Goal: Task Accomplishment & Management: Manage account settings

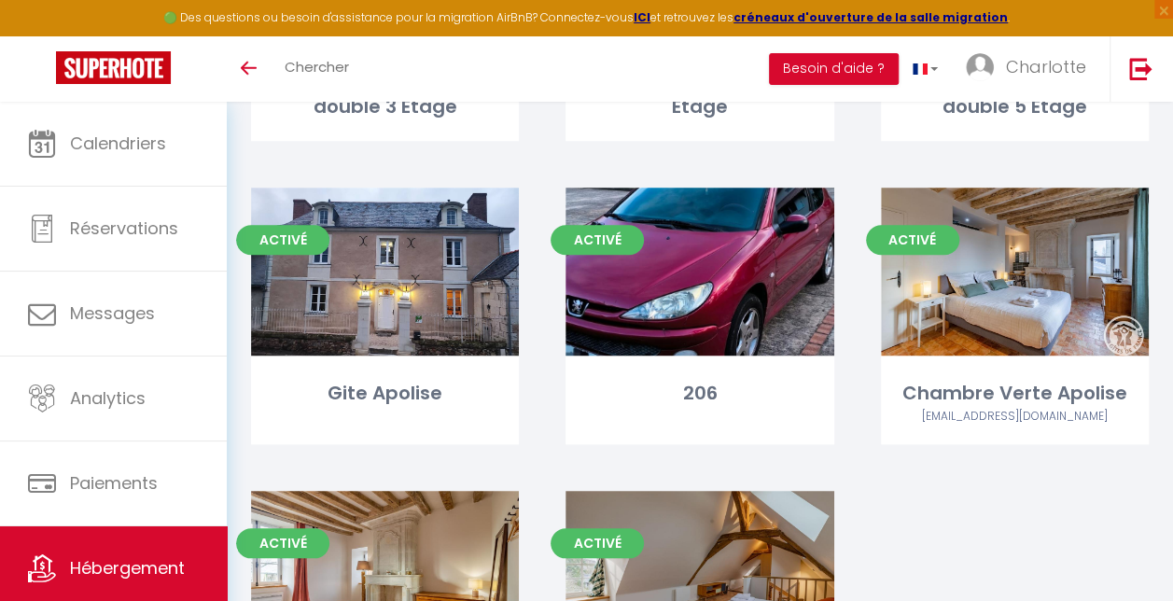
scroll to position [689, 0]
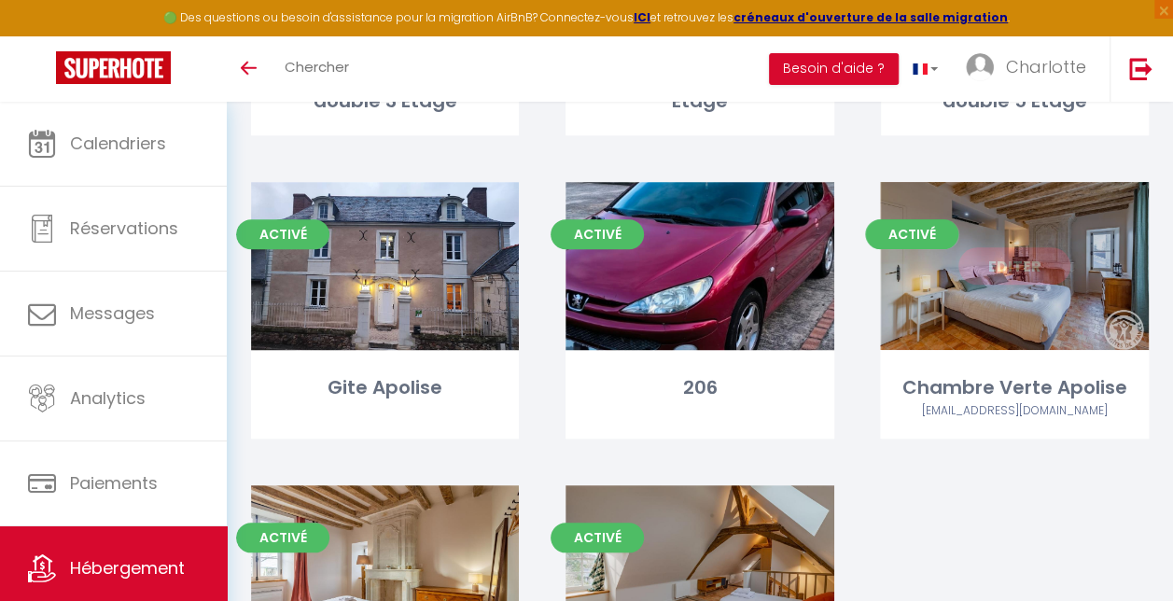
click at [1009, 270] on link "Editer" at bounding box center [1014, 265] width 112 height 37
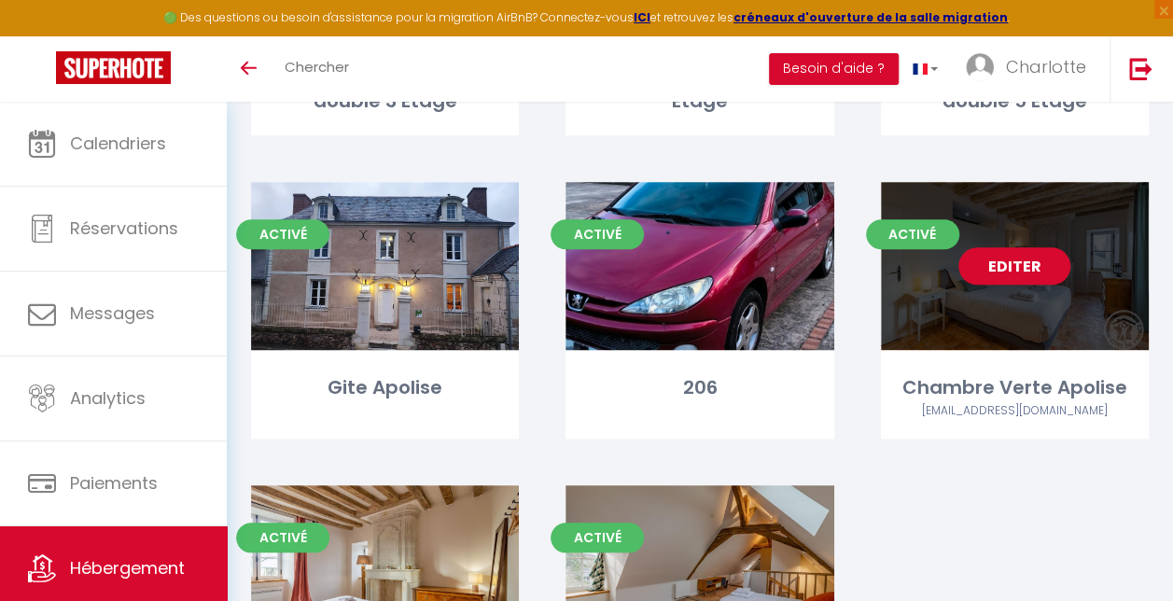
click at [1022, 260] on link "Editer" at bounding box center [1014, 265] width 112 height 37
select select "3"
select select "2"
select select "1"
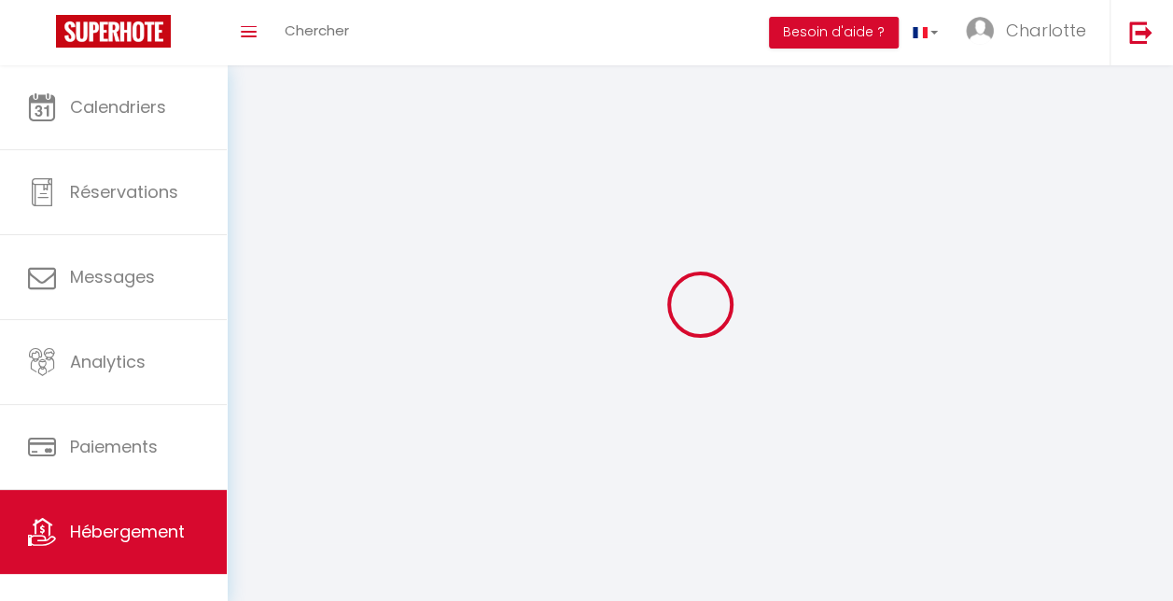
select select
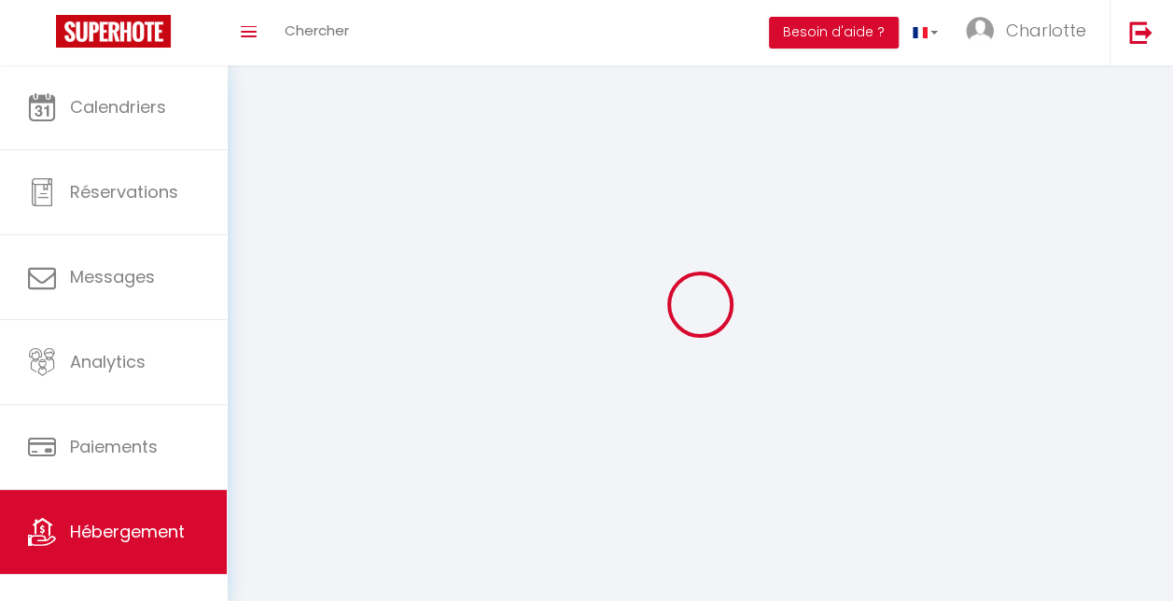
checkbox input "false"
select select
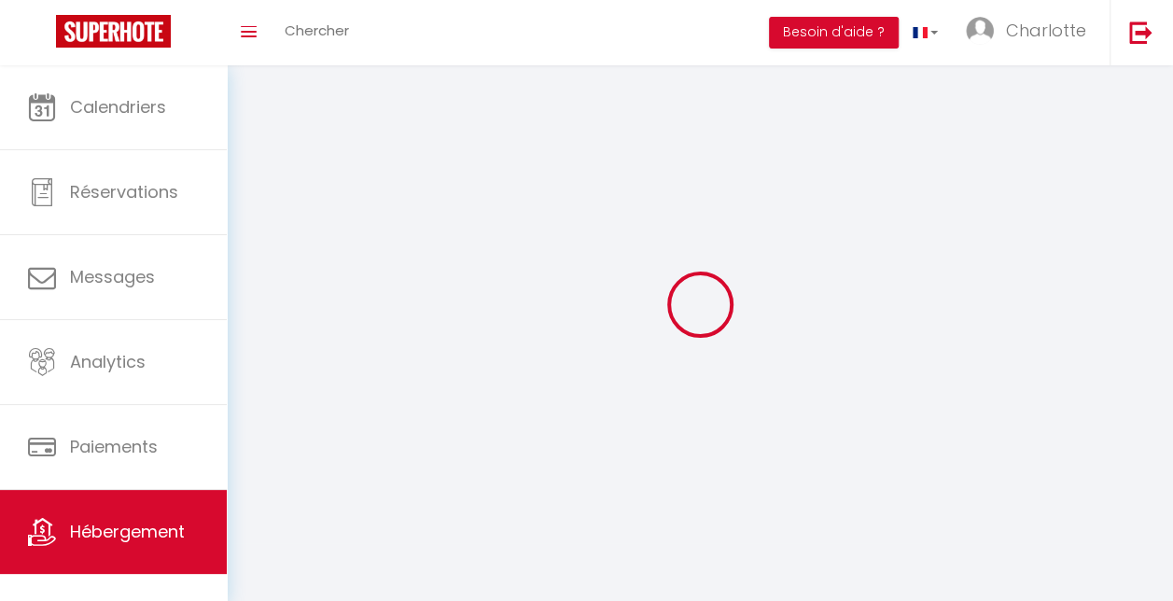
select select
select select "1"
select select
select select "28"
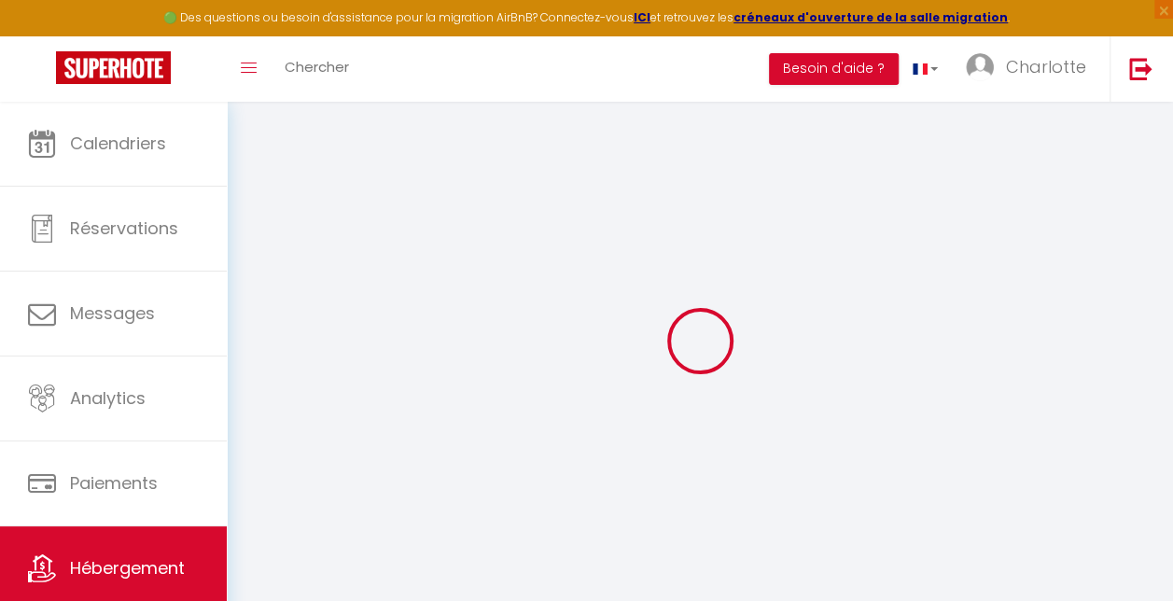
select select
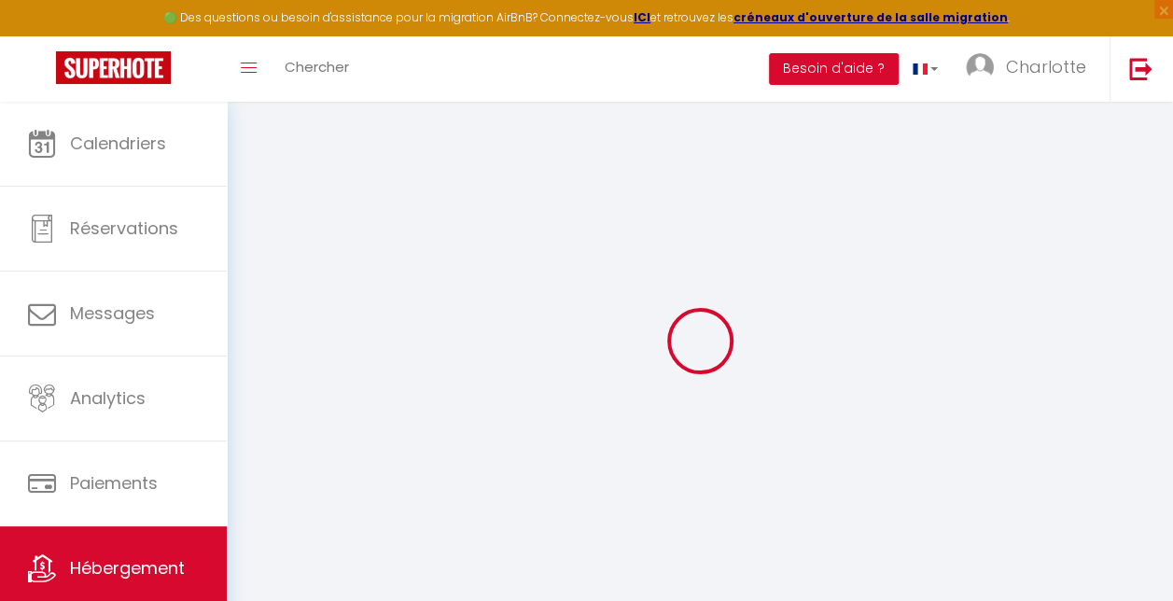
select select
checkbox input "false"
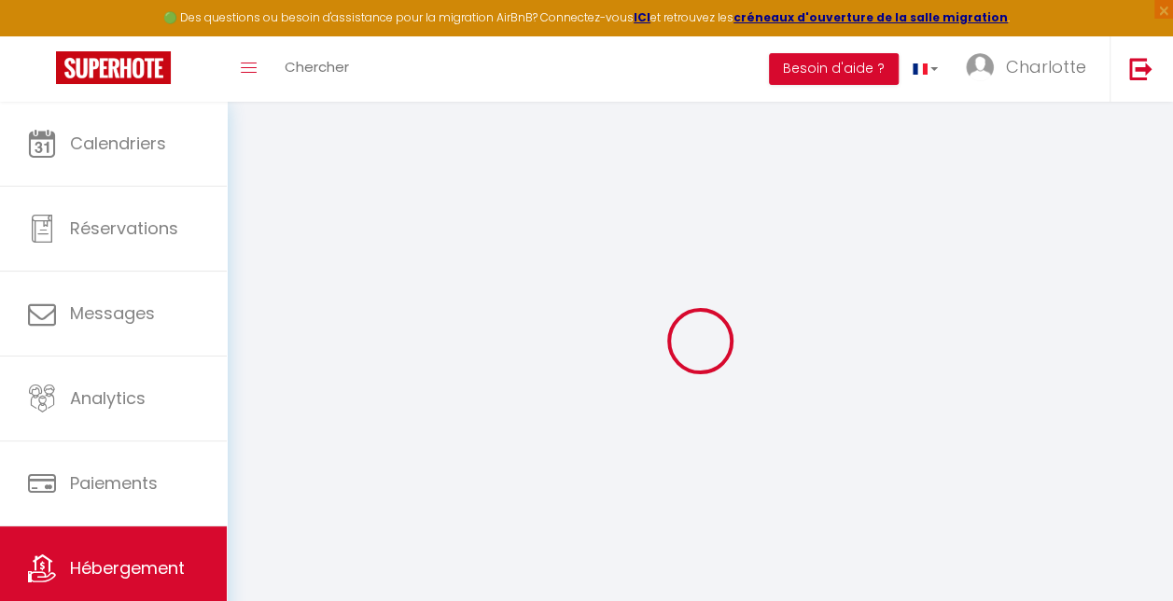
select select
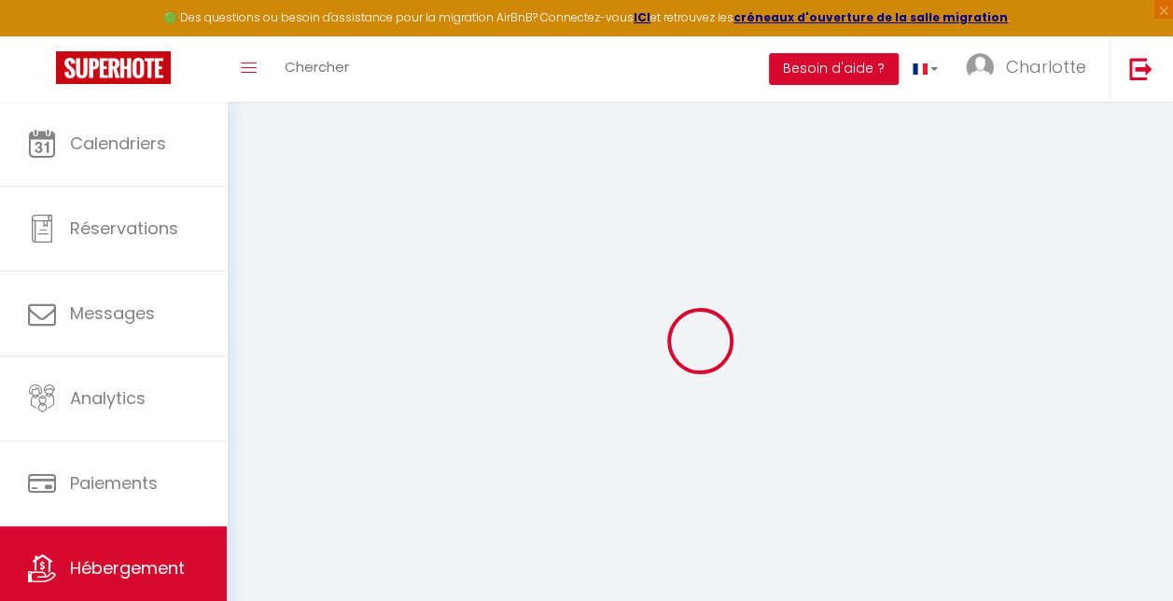
select select
checkbox input "false"
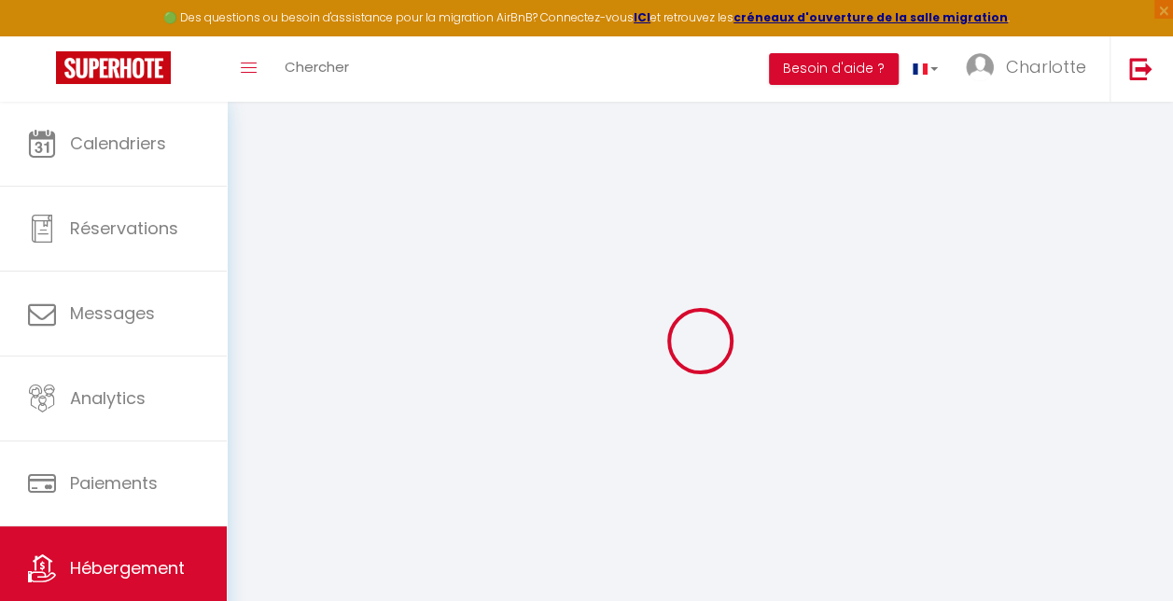
checkbox input "false"
select select
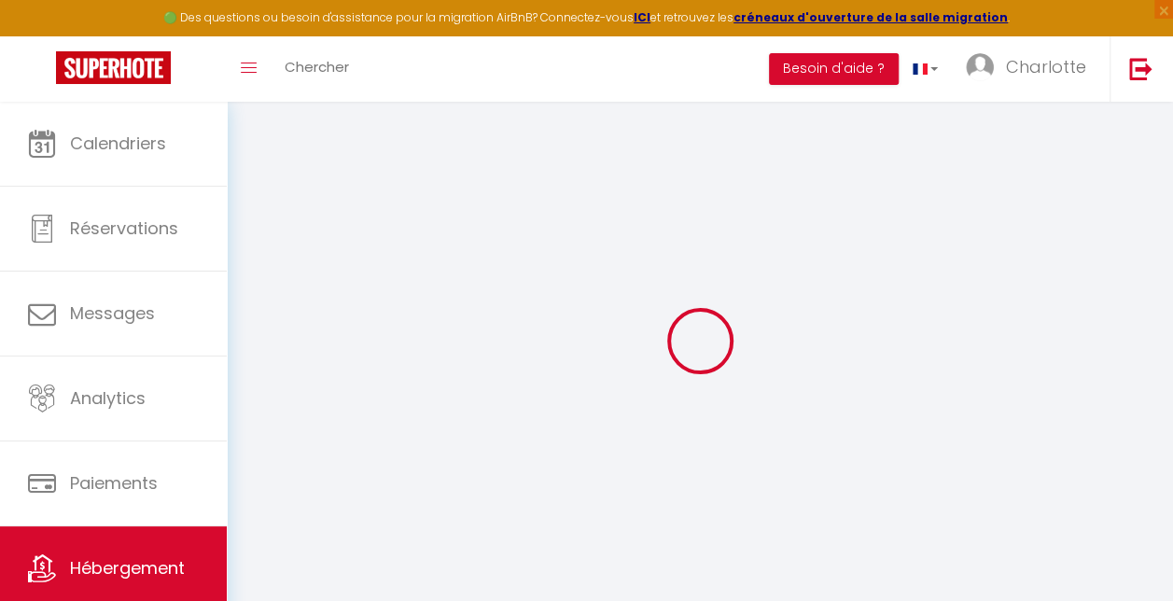
select select
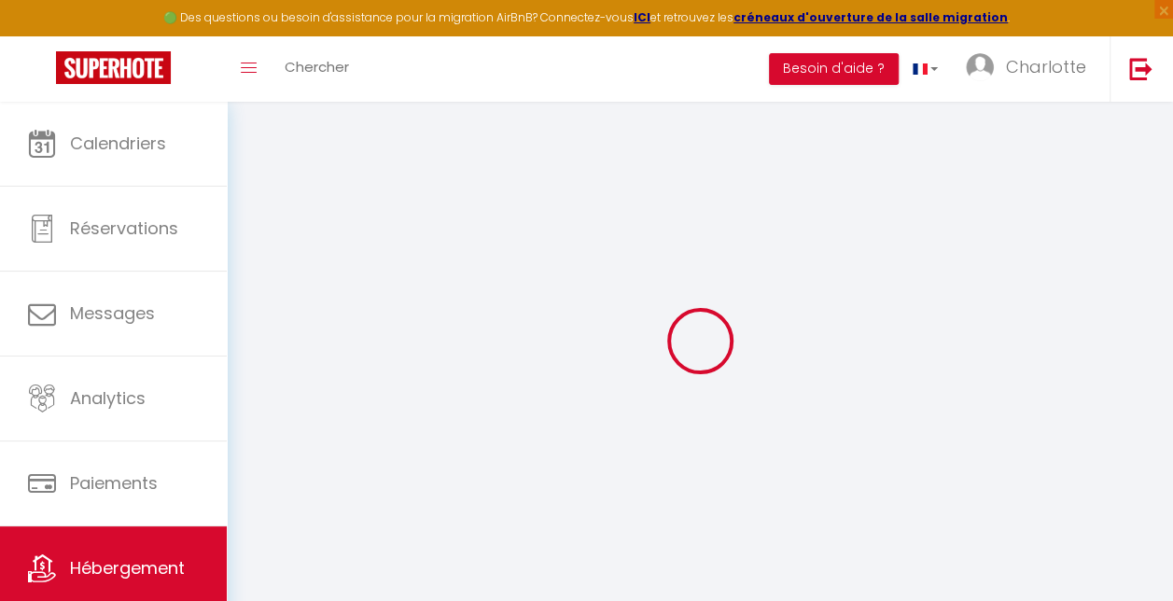
checkbox input "false"
select select
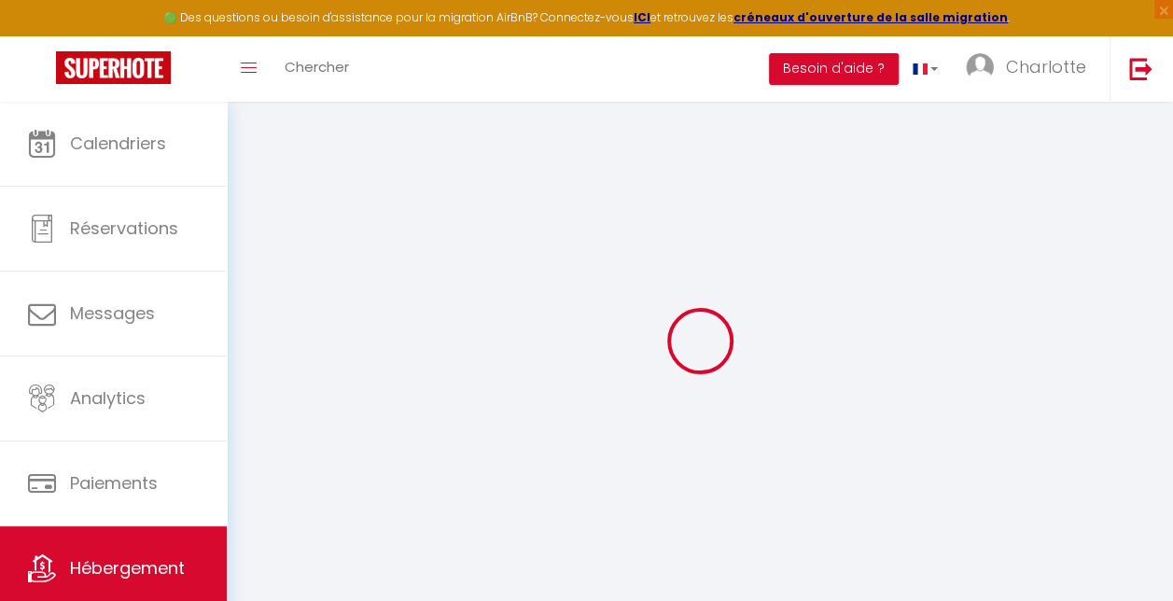
select select
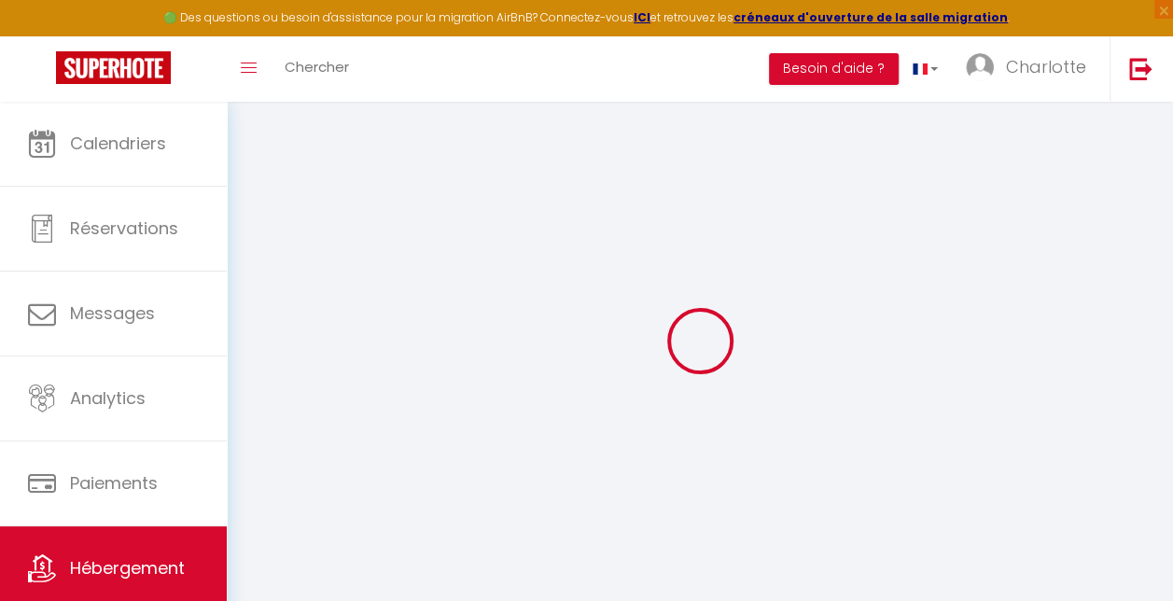
select select
checkbox input "false"
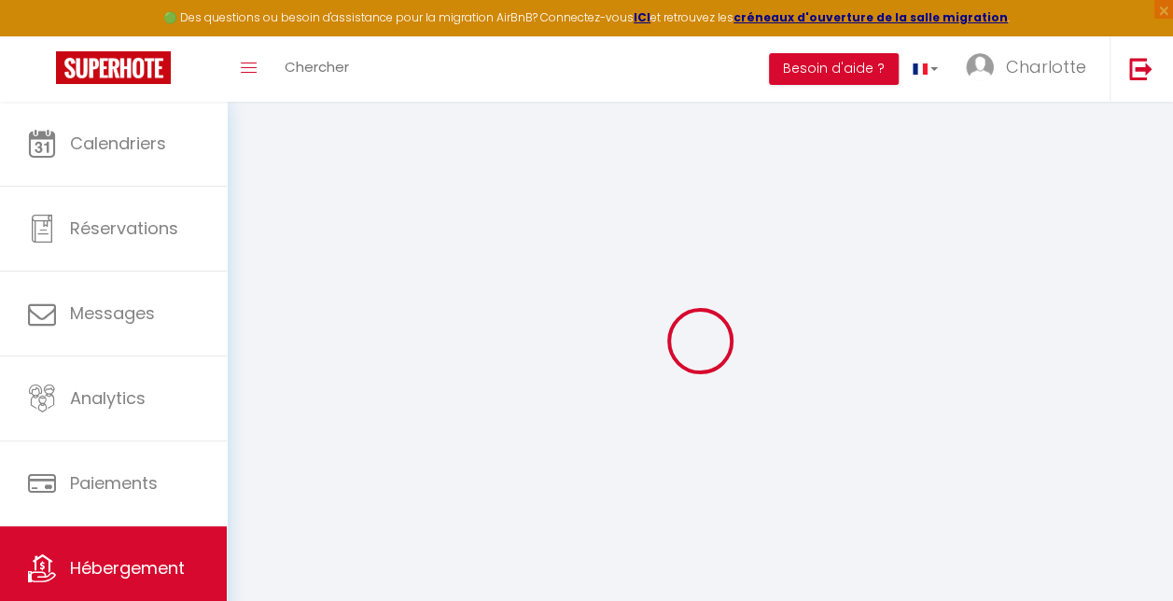
checkbox input "false"
select select
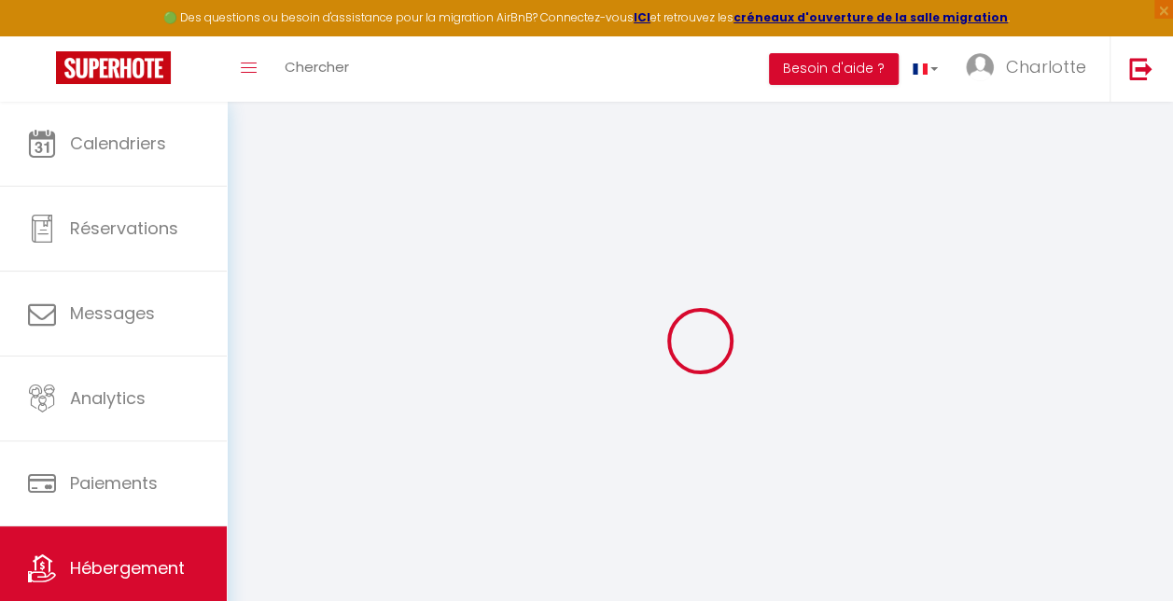
select select
checkbox input "false"
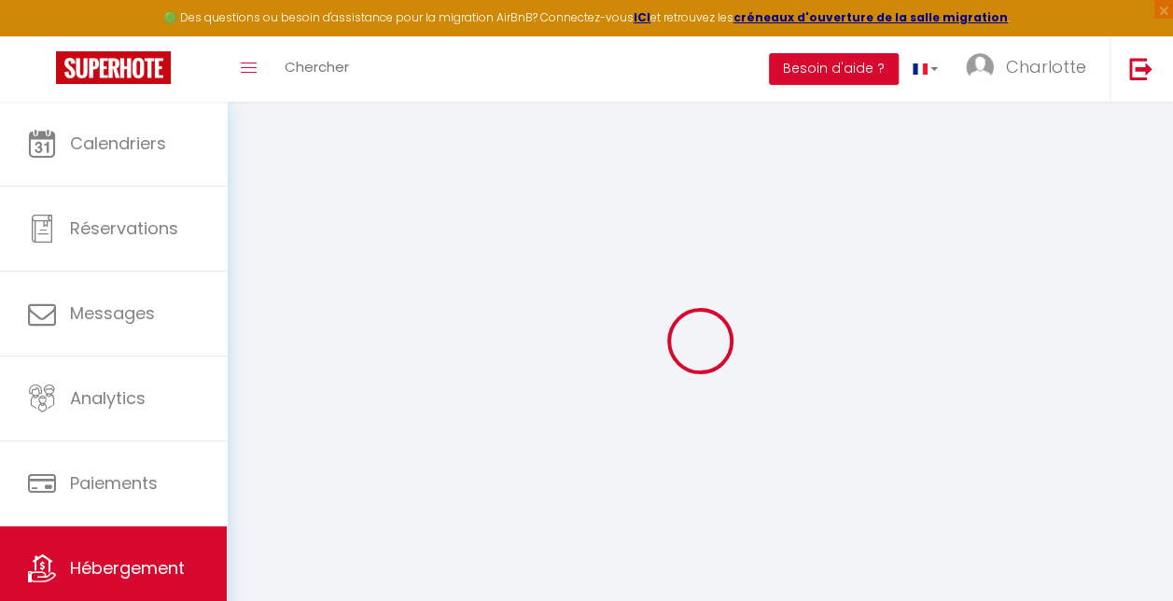
checkbox input "false"
select select
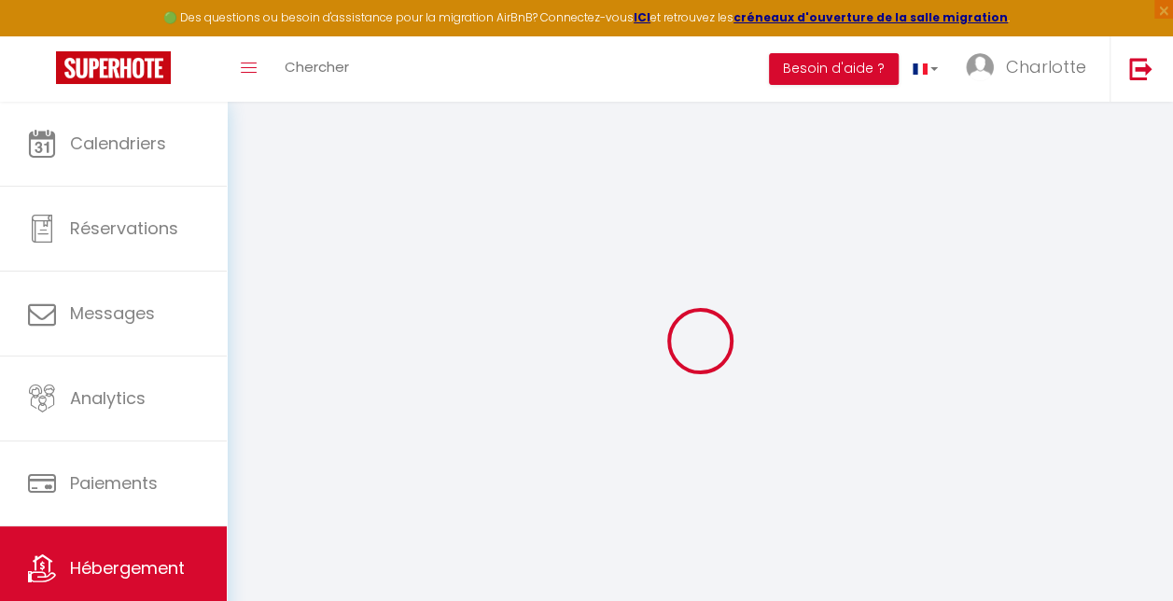
type input "Chambre Verte Apolise"
type input "[PERSON_NAME] et [PERSON_NAME]"
type input "[STREET_ADDRESS]"
type input "49250"
type input "ST Rémy la varenne"
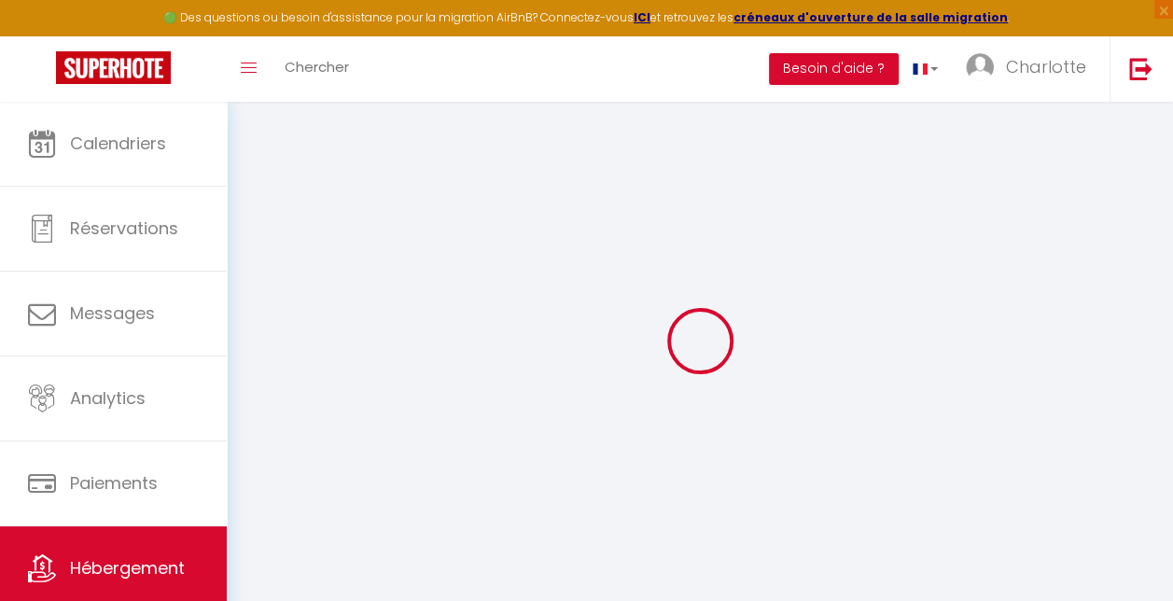
select select "boutique_hotels_and_more"
select select "2"
select select "1"
type input "70"
type input "5"
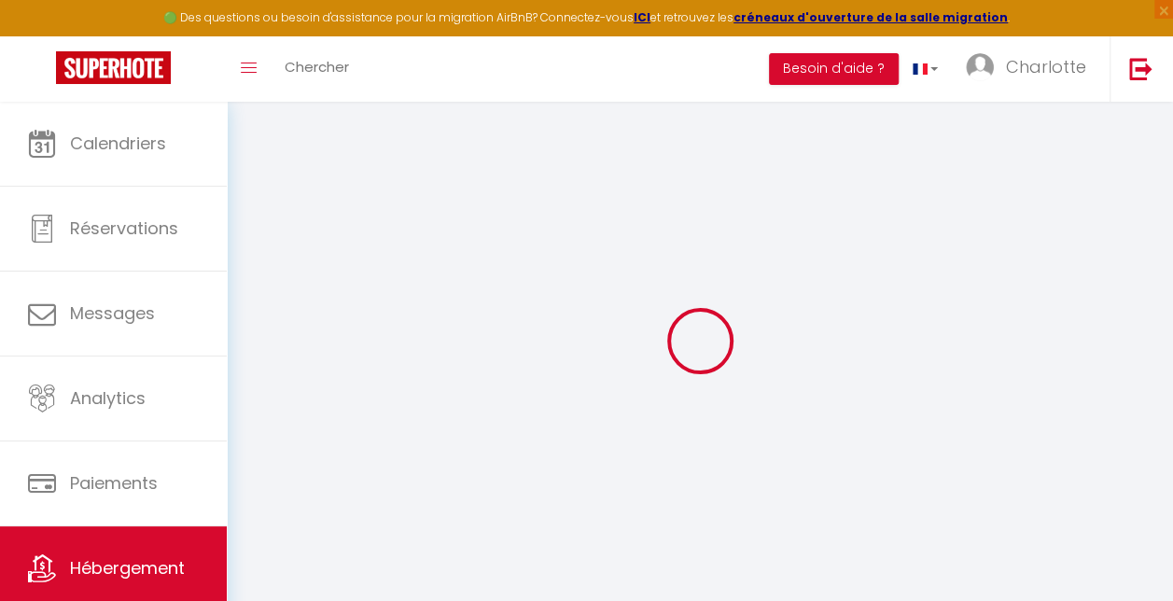
type input "2.5"
type input "200"
type input "10"
select select
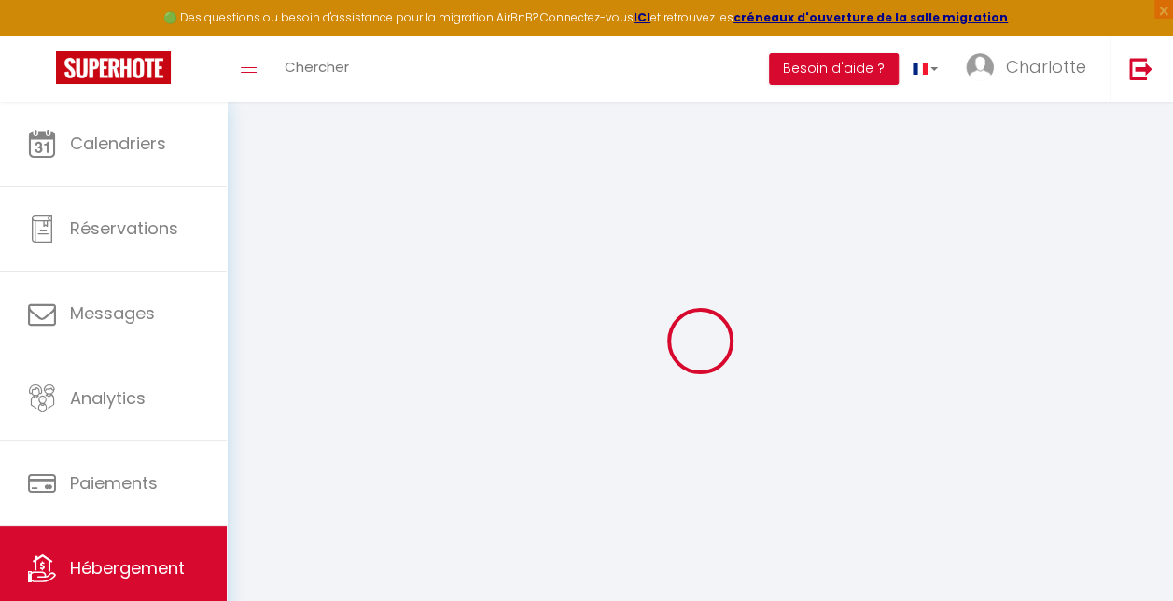
select select
type input "[STREET_ADDRESS]"
type input "49250"
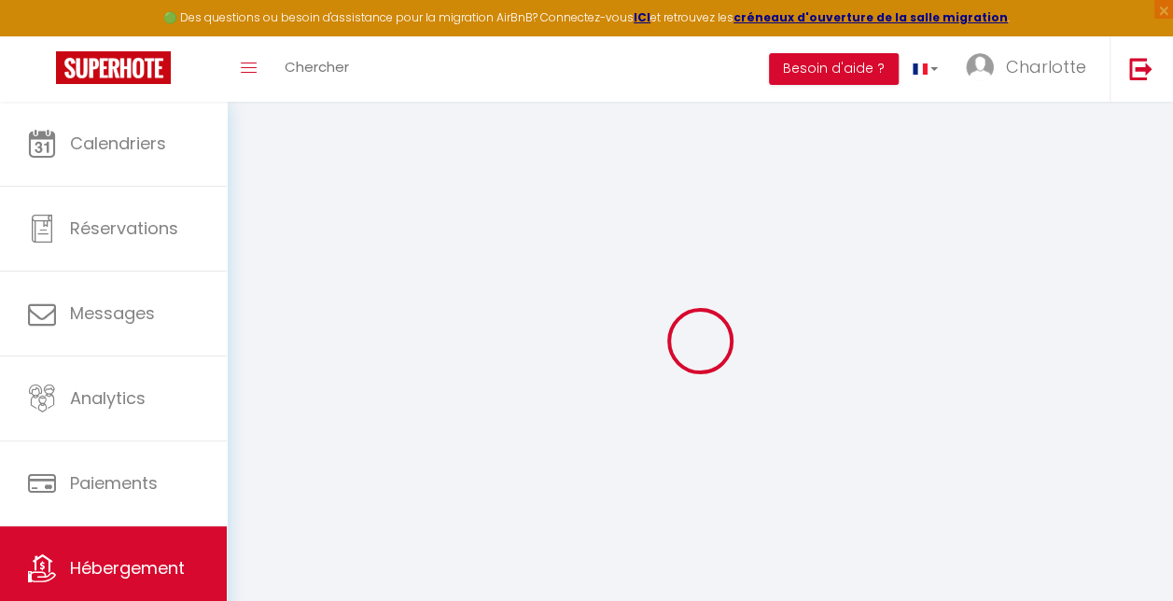
type input "saint remy la varenne"
type input "[EMAIL_ADDRESS][DOMAIN_NAME]"
select select "7387"
checkbox input "false"
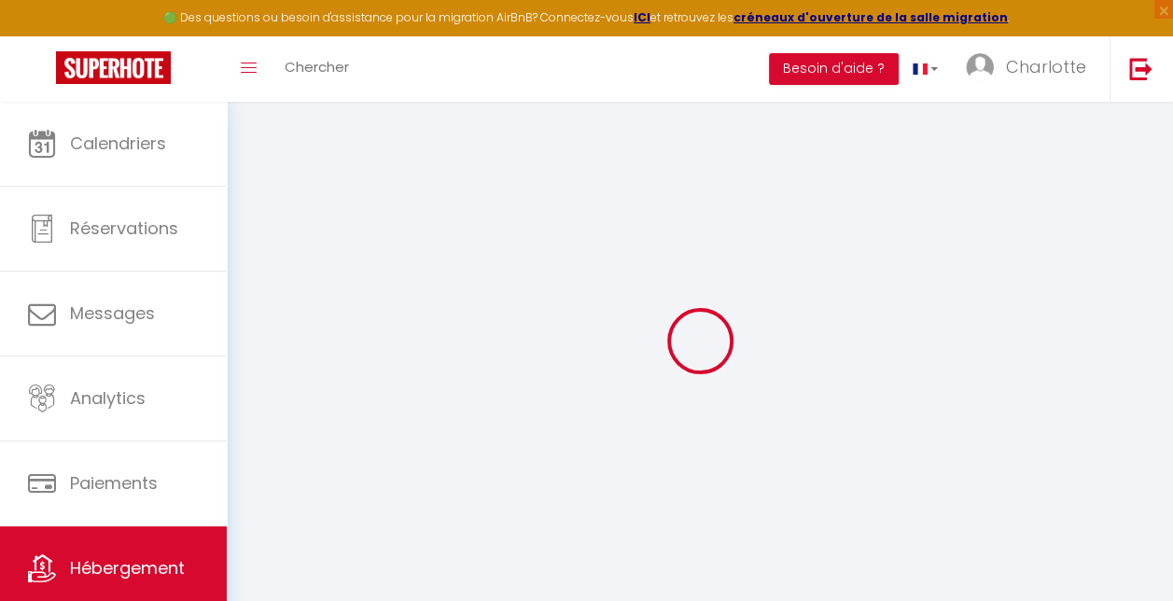
checkbox input "false"
radio input "true"
type input "0"
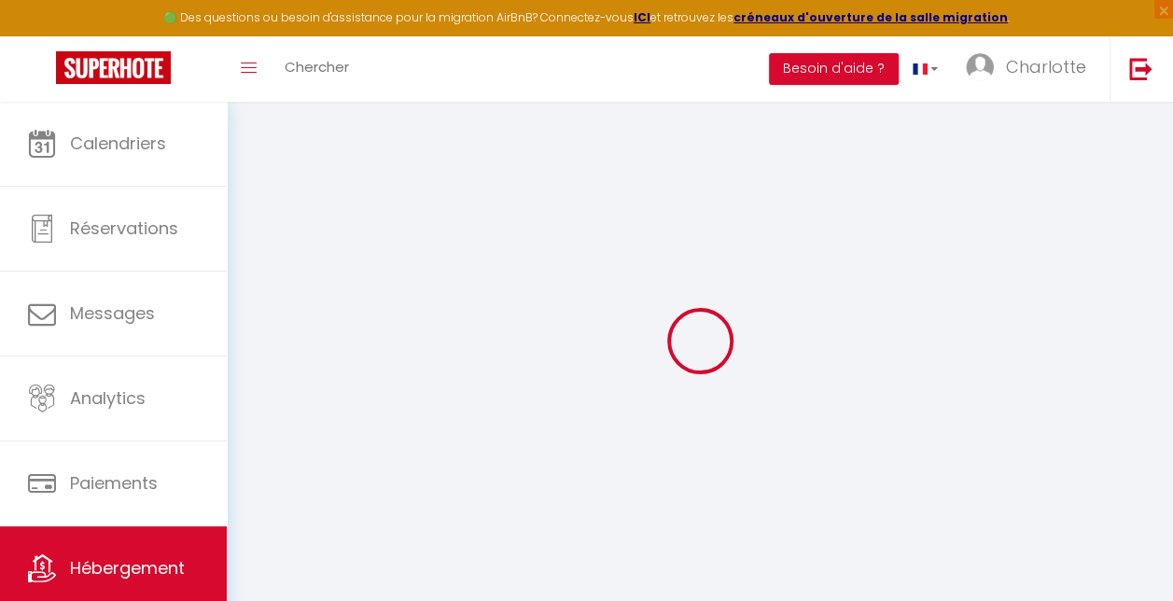
type input "0"
type input "9"
select select
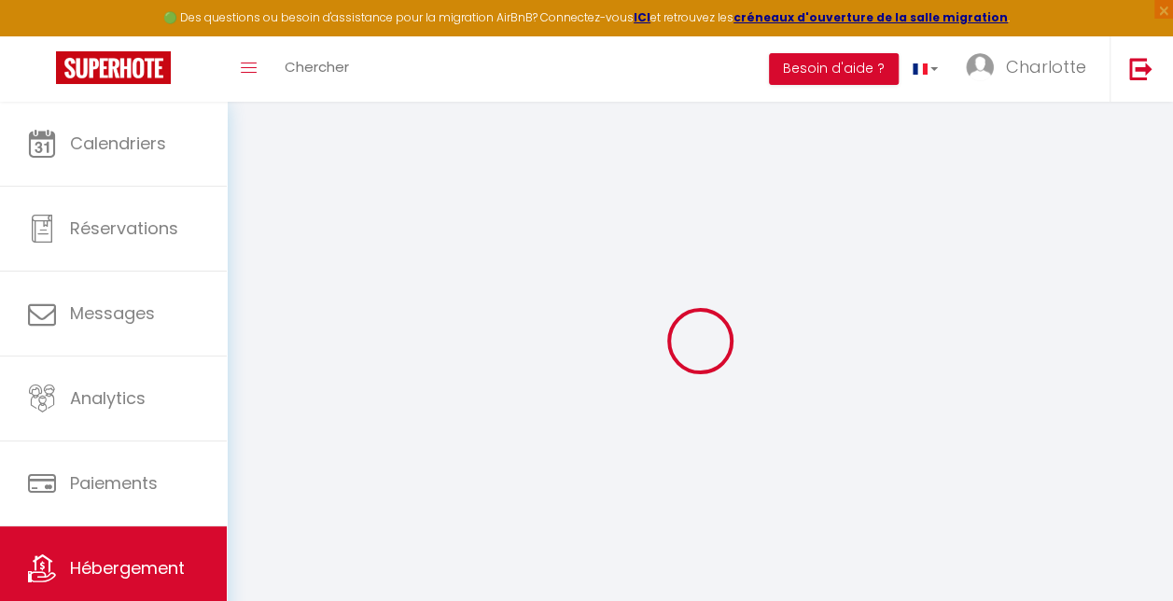
select select
checkbox input "false"
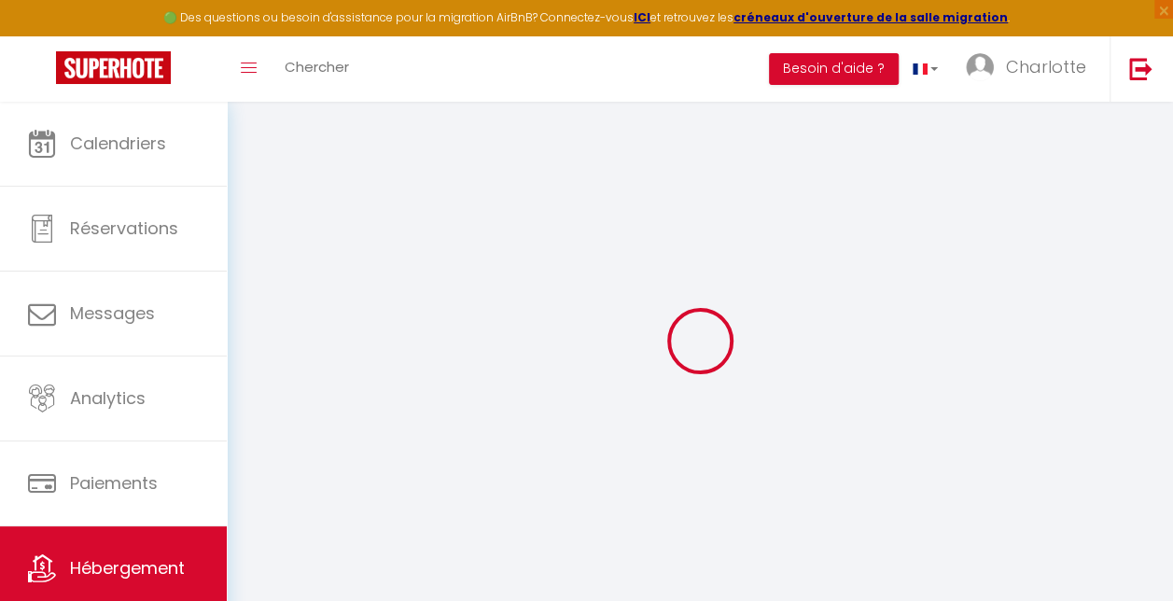
checkbox input "false"
select select "lodge"
select select
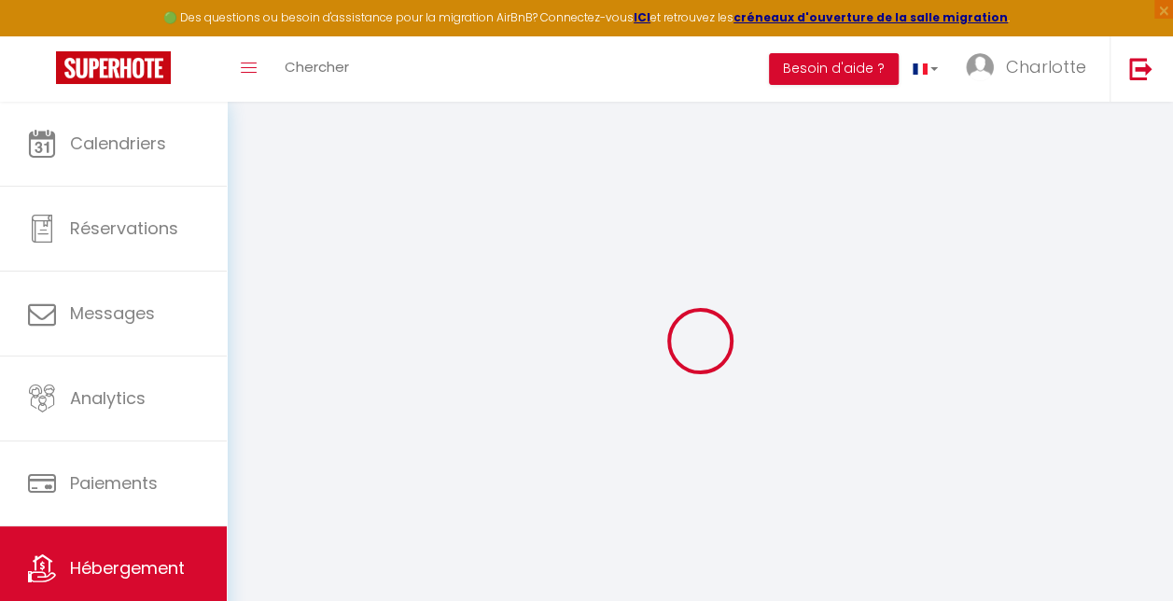
select select
checkbox input "false"
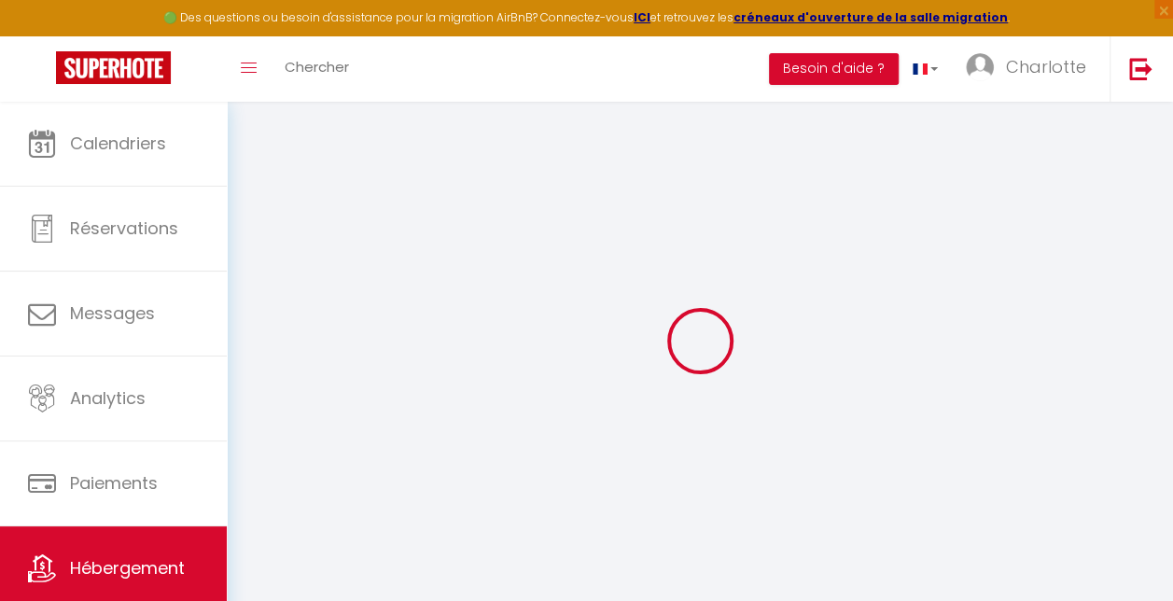
checkbox input "false"
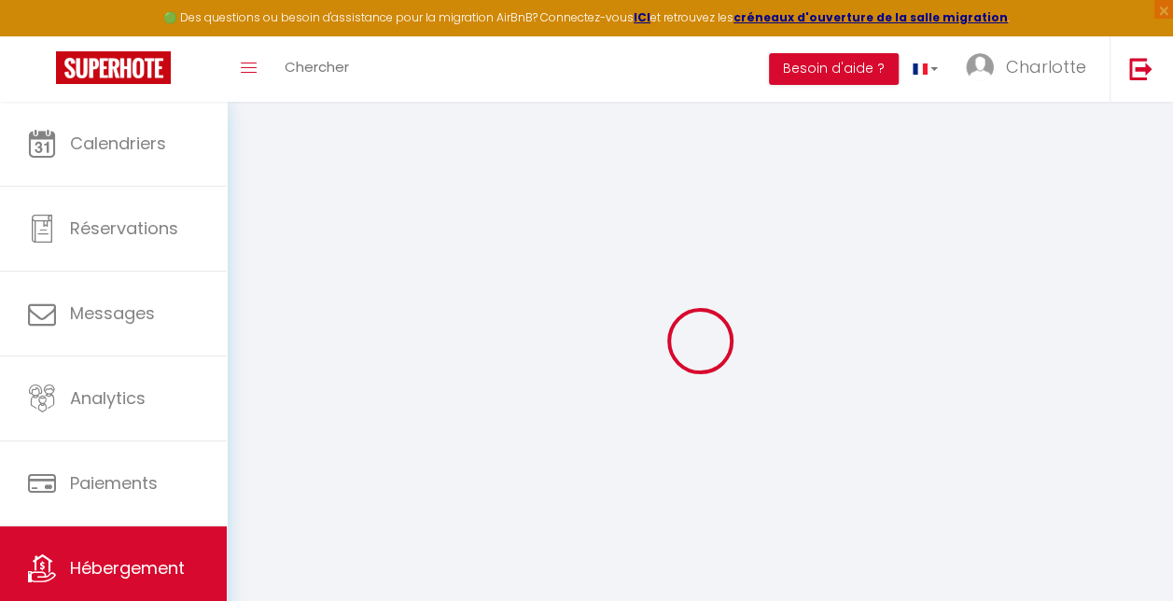
select select "16:00"
select select "23:45"
select select "11:00"
select select "30"
select select "120"
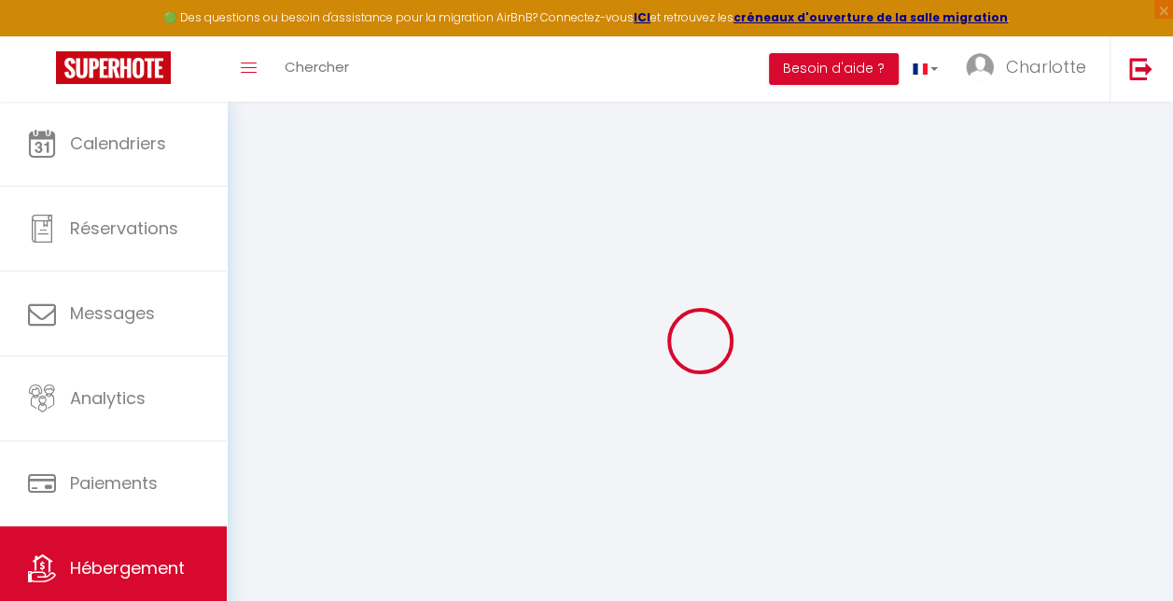
checkbox input "false"
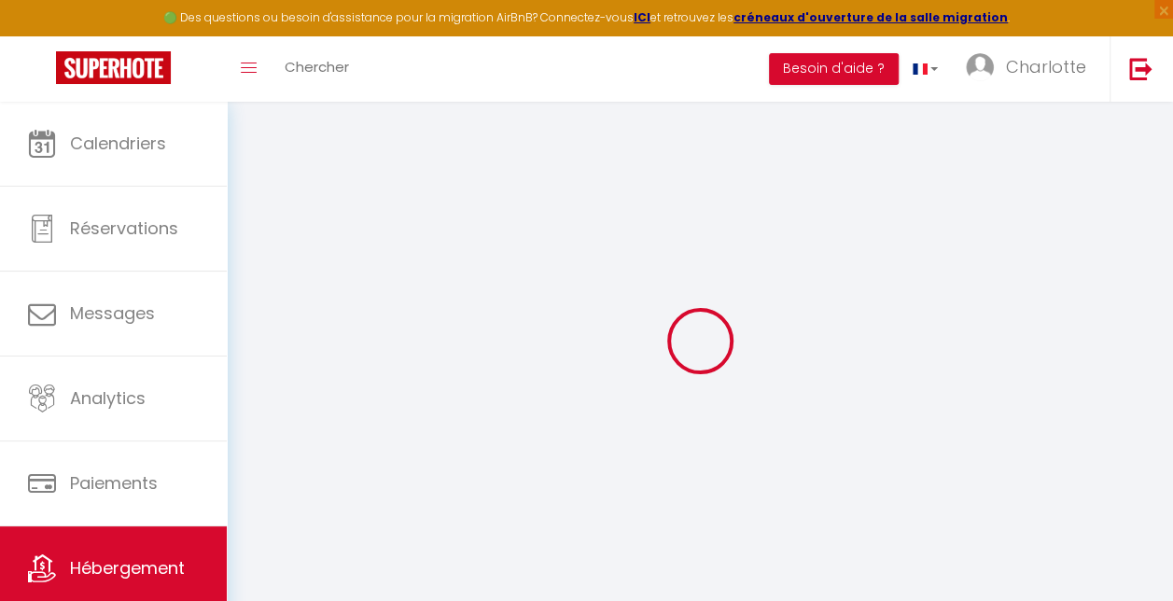
checkbox input "false"
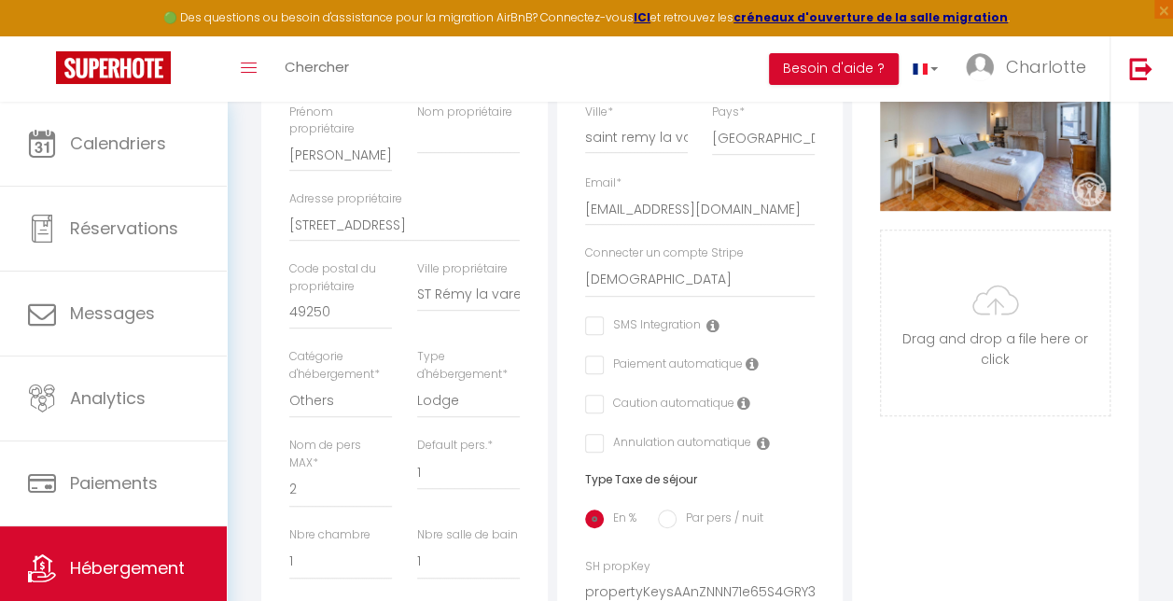
scroll to position [389, 0]
click at [338, 404] on select "Apartments Houses Secondary units Unique Homes BNB Others" at bounding box center [340, 399] width 103 height 35
click at [373, 370] on label "Catégorie d'hébergement *" at bounding box center [340, 364] width 103 height 35
click at [373, 382] on select "Apartments Houses Secondary units Unique Homes BNB Others" at bounding box center [340, 399] width 103 height 35
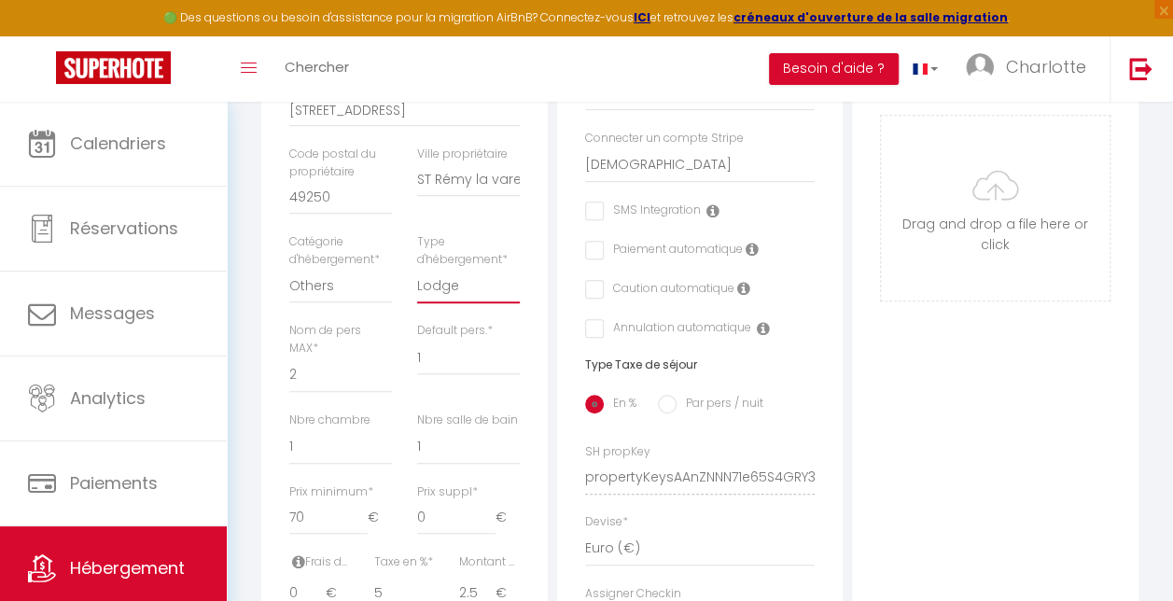
click at [453, 303] on select "Hotel Hostel Resort Lodge [GEOGRAPHIC_DATA] [GEOGRAPHIC_DATA] Serviced Apartment" at bounding box center [468, 285] width 103 height 35
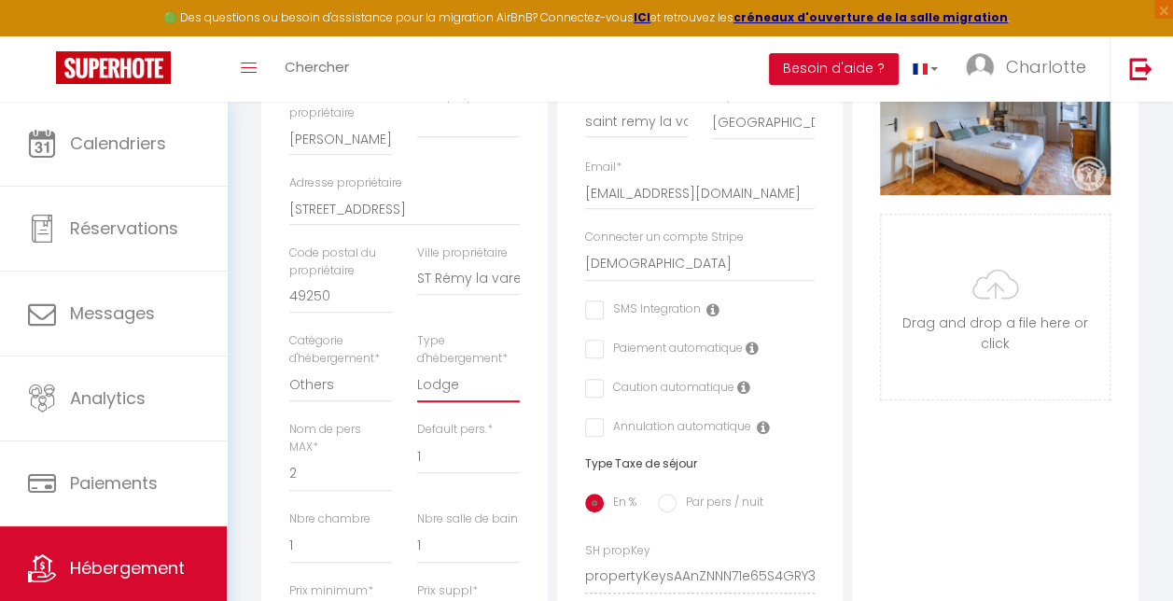
scroll to position [403, 0]
click at [751, 356] on icon at bounding box center [752, 349] width 13 height 15
click at [745, 396] on icon at bounding box center [743, 388] width 13 height 15
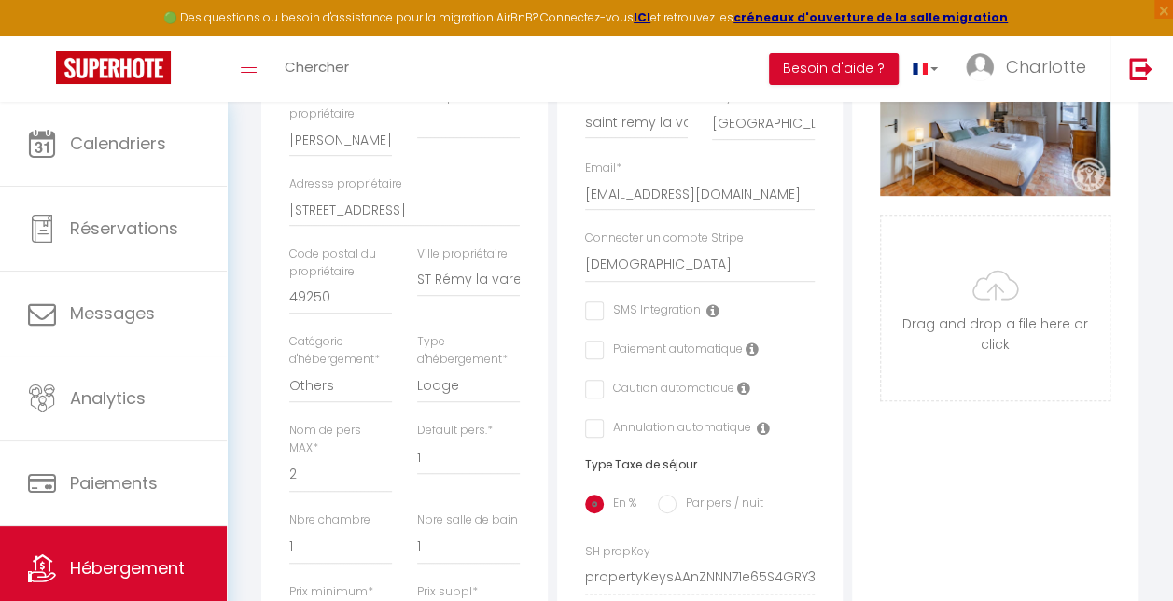
click at [711, 318] on icon at bounding box center [712, 310] width 13 height 15
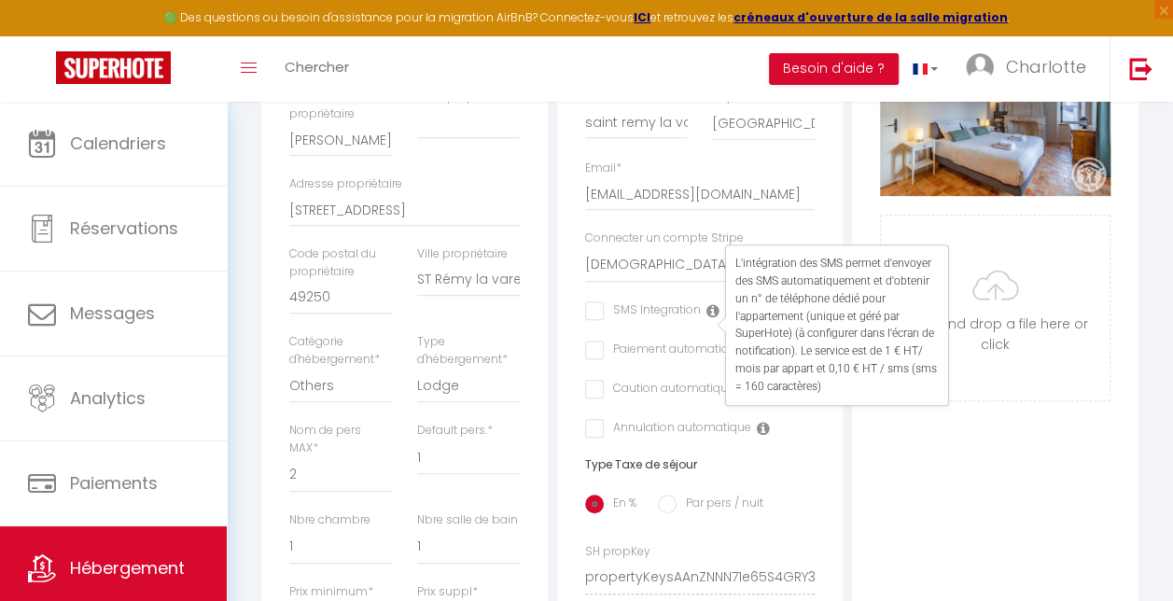
click at [711, 318] on icon at bounding box center [712, 310] width 13 height 15
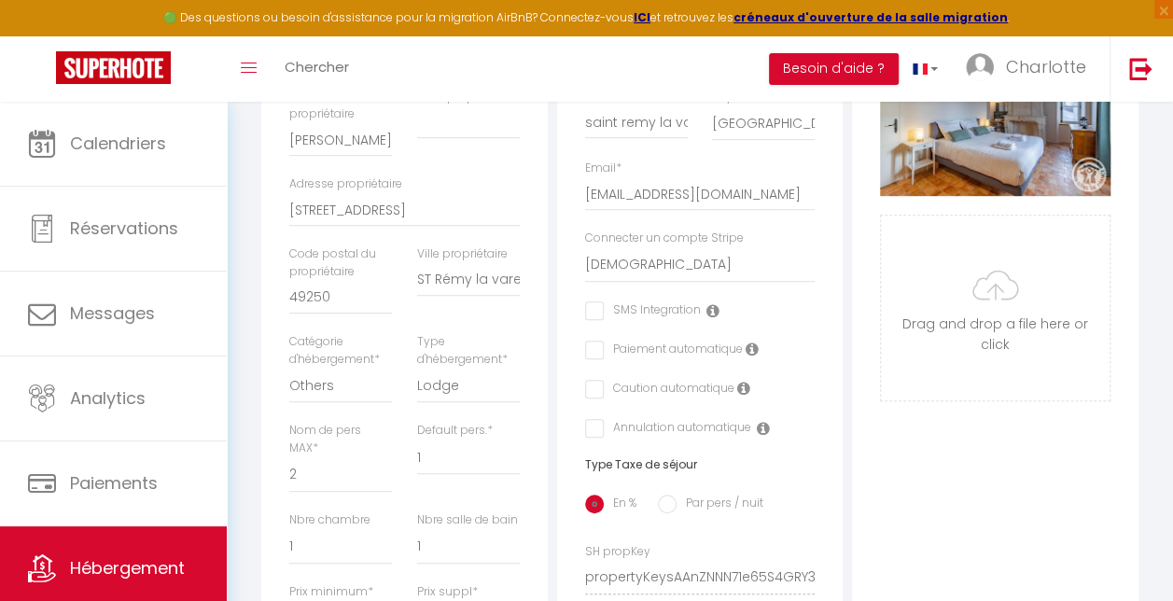
click at [765, 436] on icon at bounding box center [763, 428] width 13 height 15
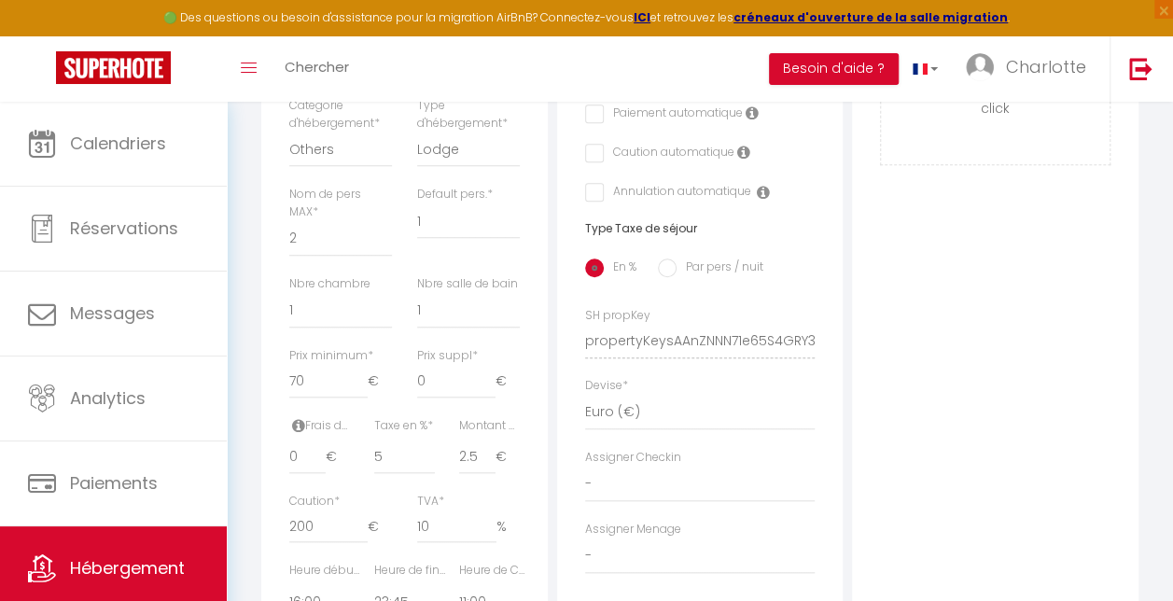
scroll to position [642, 0]
click at [667, 274] on input "Par pers / nuit" at bounding box center [667, 265] width 19 height 19
radio input "true"
checkbox input "false"
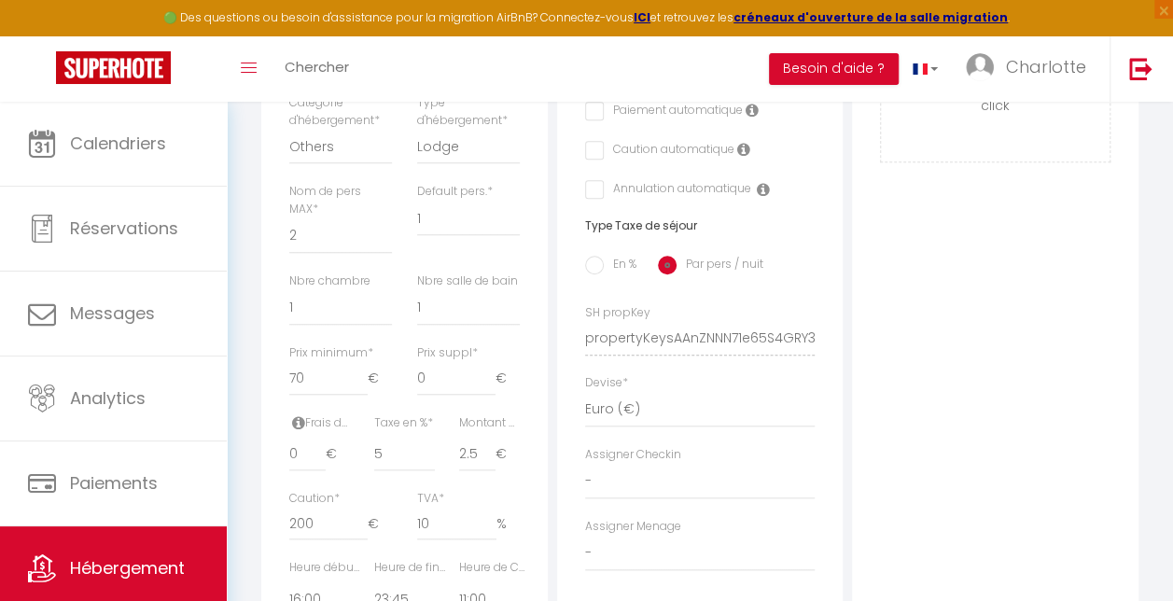
checkbox input "false"
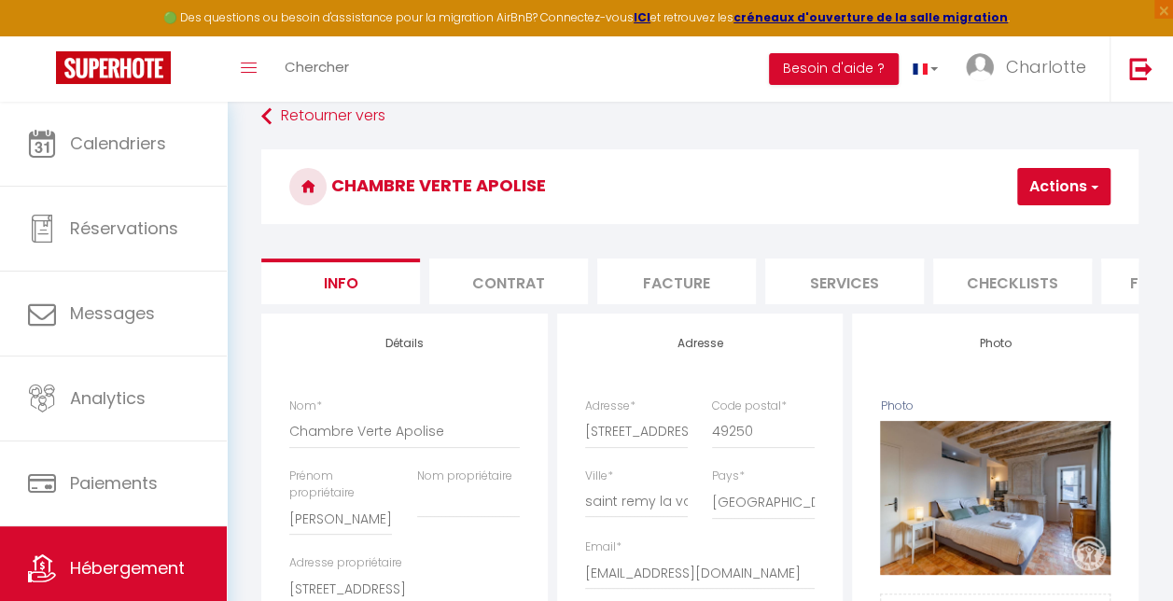
scroll to position [0, 0]
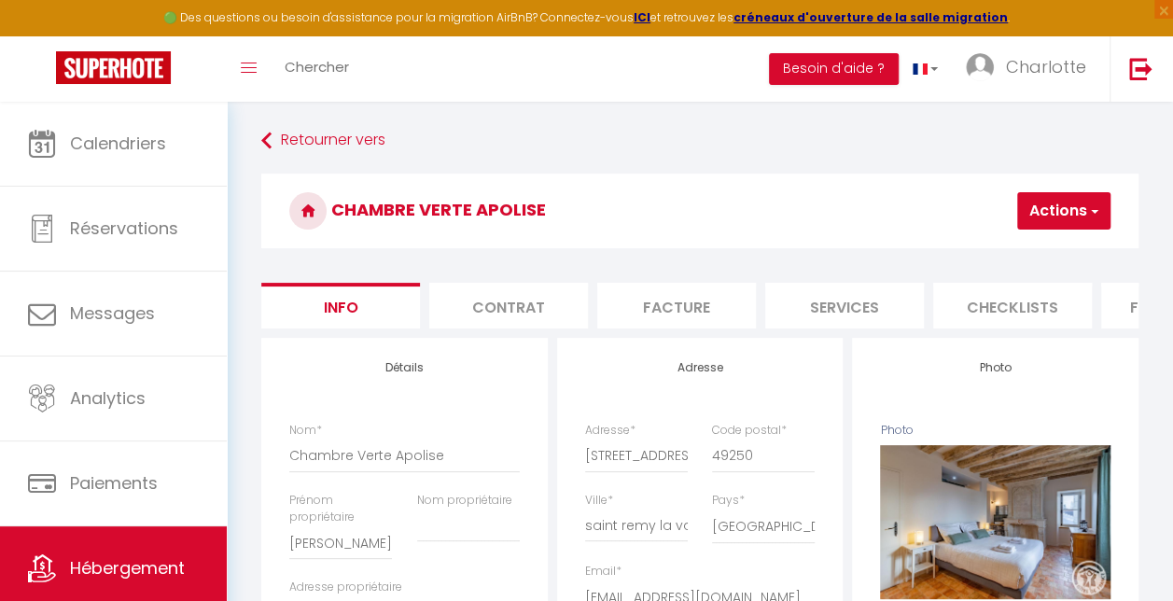
click at [1094, 210] on span "button" at bounding box center [1093, 211] width 12 height 19
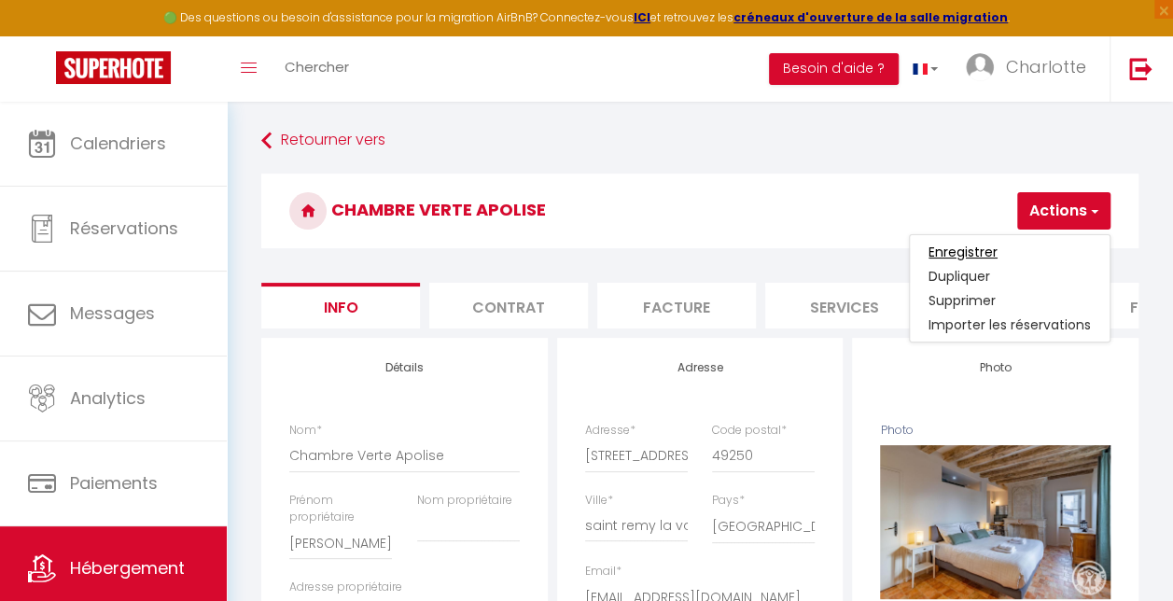
click at [990, 246] on input "Enregistrer" at bounding box center [962, 252] width 69 height 19
